Goal: Transaction & Acquisition: Book appointment/travel/reservation

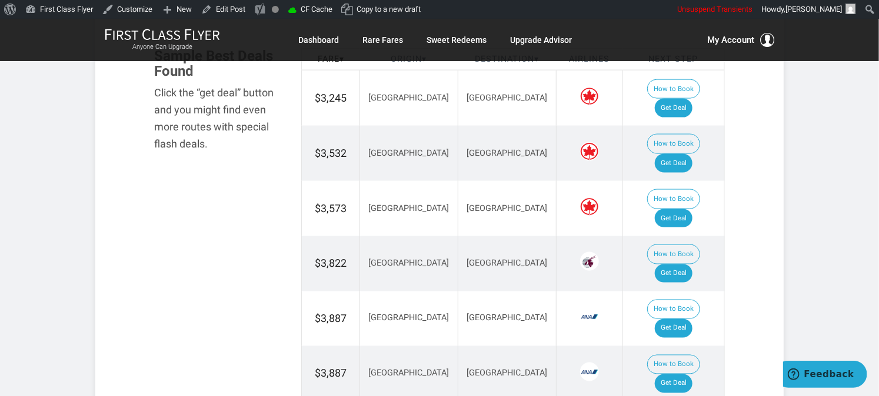
scroll to position [653, 0]
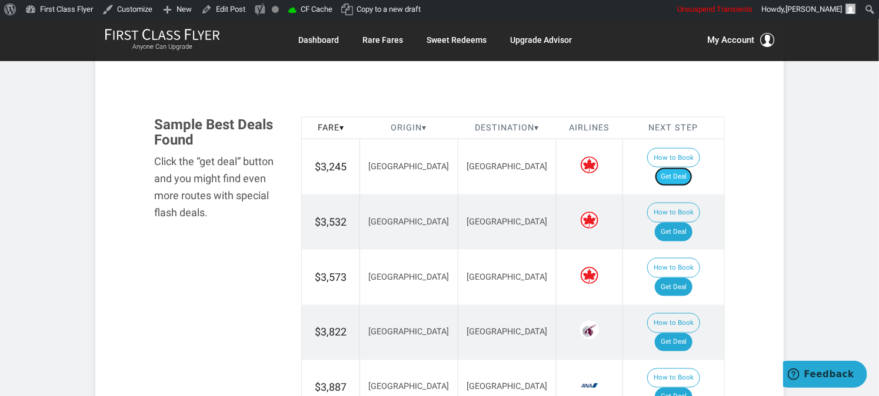
click at [678, 168] on link "Get Deal" at bounding box center [673, 177] width 38 height 19
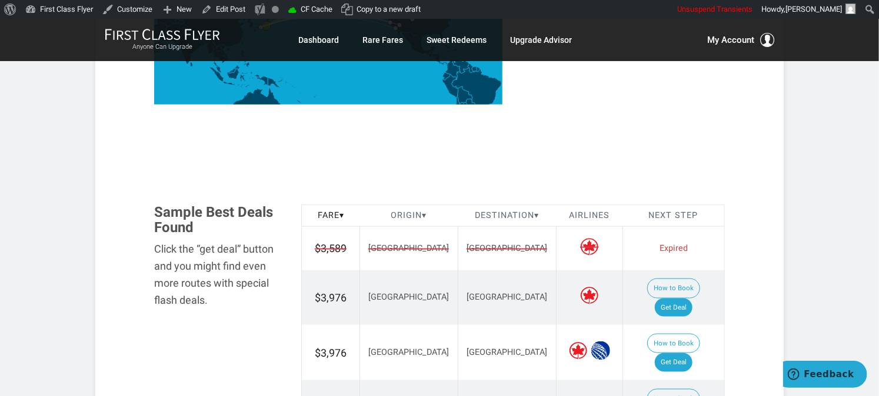
scroll to position [653, 0]
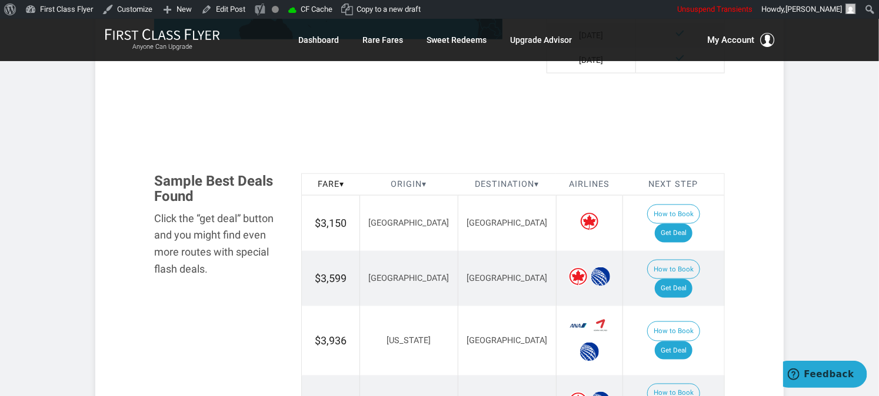
scroll to position [653, 0]
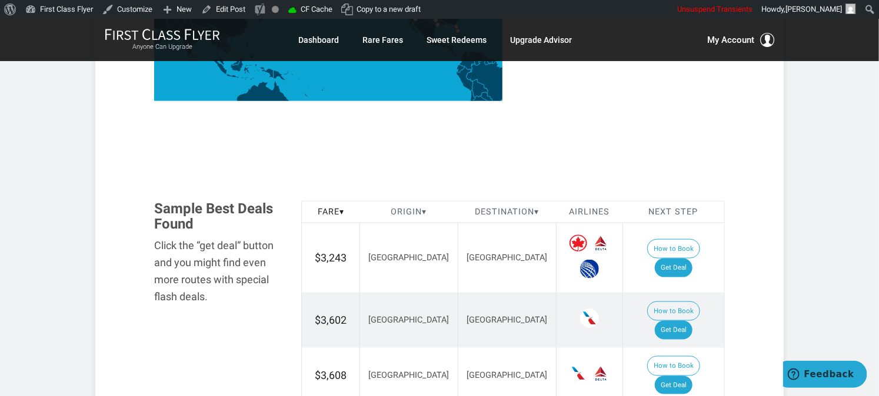
scroll to position [588, 0]
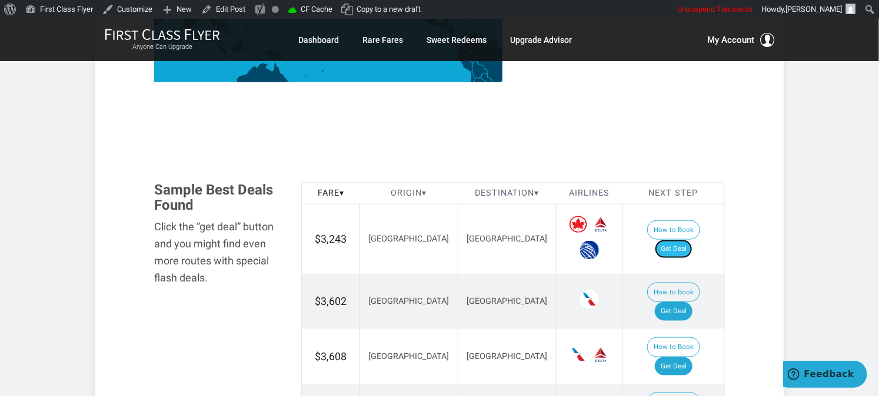
click at [679, 240] on link "Get Deal" at bounding box center [673, 249] width 38 height 19
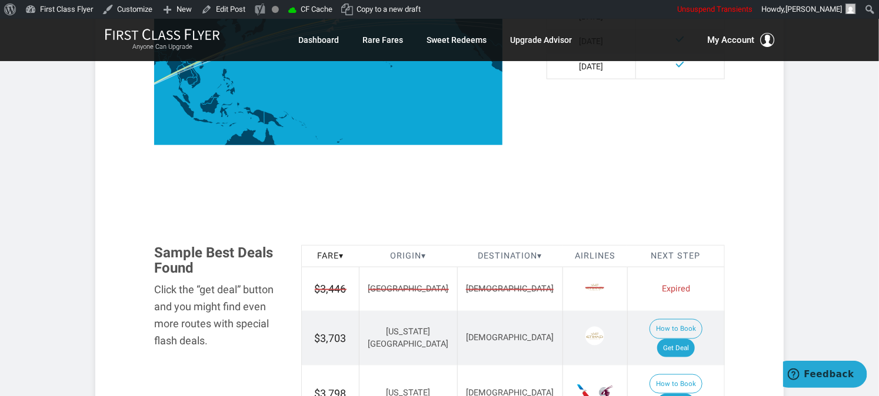
scroll to position [588, 0]
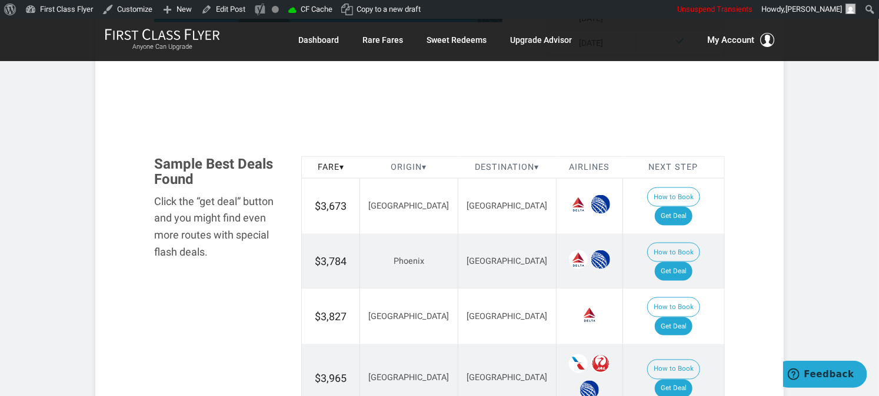
scroll to position [653, 0]
